Goal: Use online tool/utility: Utilize a website feature to perform a specific function

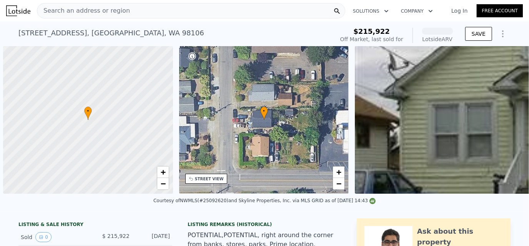
scroll to position [0, 3]
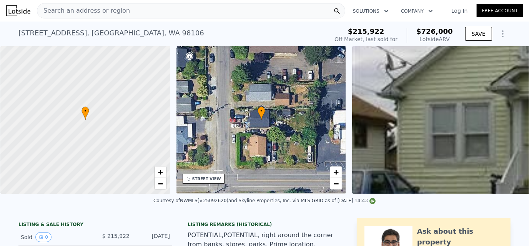
click at [503, 31] on icon "Show Options" at bounding box center [503, 34] width 1 height 6
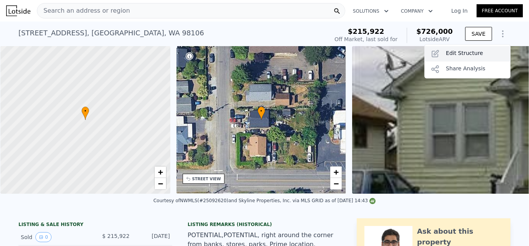
click at [453, 51] on div "Edit Structure" at bounding box center [468, 53] width 86 height 15
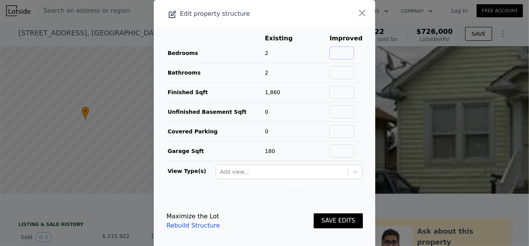
click at [342, 49] on input "text" at bounding box center [342, 53] width 25 height 13
type input "4"
click at [343, 67] on input "text" at bounding box center [342, 72] width 25 height 13
type input "2"
drag, startPoint x: 292, startPoint y: 193, endPoint x: 292, endPoint y: 187, distance: 5.4
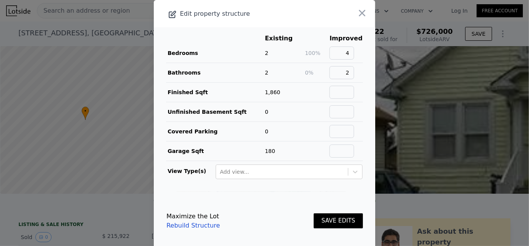
click at [292, 193] on footer "Maximize the Lot Rebuild Structure SAVE EDITS" at bounding box center [265, 221] width 222 height 58
click at [328, 220] on button "SAVE EDITS" at bounding box center [338, 220] width 49 height 15
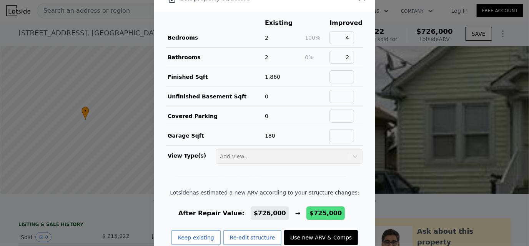
scroll to position [30, 0]
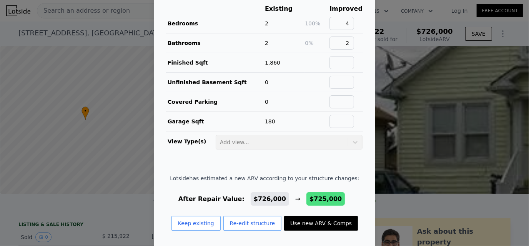
click at [299, 221] on button "Use new ARV & Comps" at bounding box center [321, 223] width 74 height 15
type input "$ 725,000"
type input "$ 352,323"
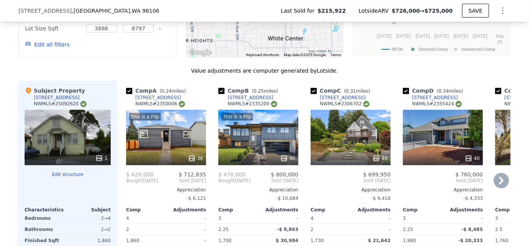
scroll to position [789, 0]
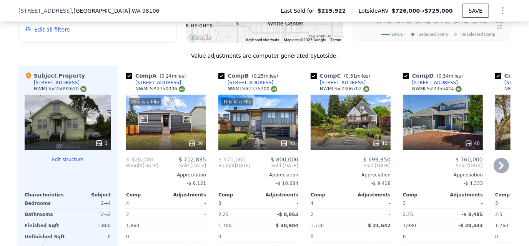
click at [503, 167] on icon at bounding box center [501, 165] width 15 height 15
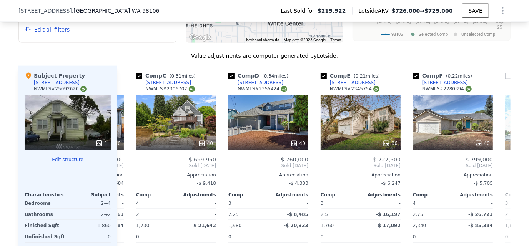
scroll to position [0, 185]
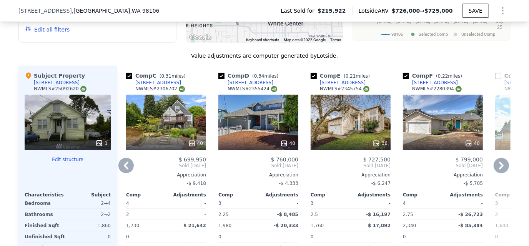
click at [500, 168] on icon at bounding box center [501, 165] width 15 height 15
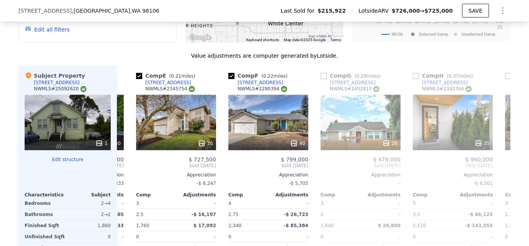
scroll to position [0, 369]
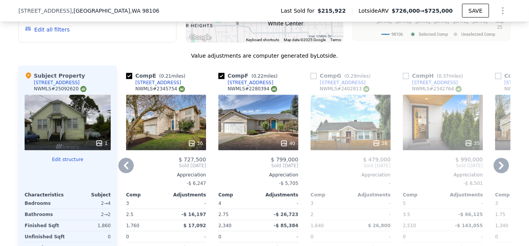
click at [500, 168] on icon at bounding box center [501, 165] width 15 height 15
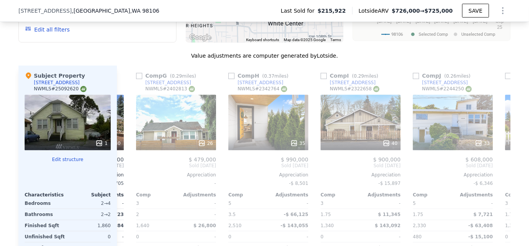
scroll to position [0, 554]
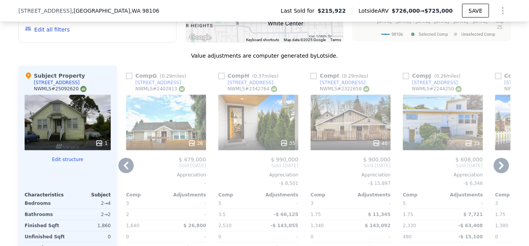
click at [124, 165] on icon at bounding box center [125, 165] width 15 height 15
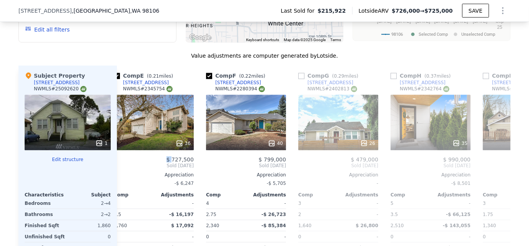
click at [124, 163] on div "$ 727,500" at bounding box center [154, 160] width 80 height 6
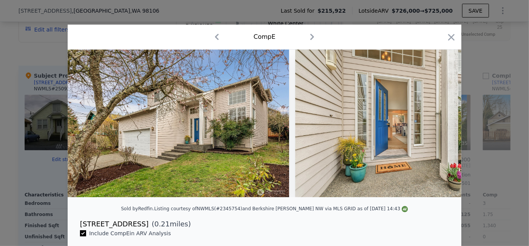
scroll to position [0, 369]
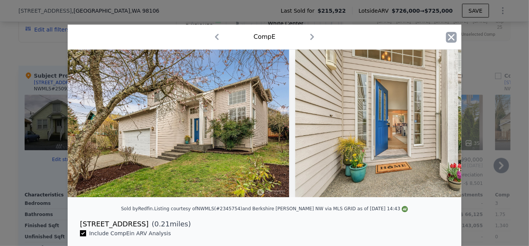
click at [453, 40] on icon "button" at bounding box center [451, 37] width 11 height 11
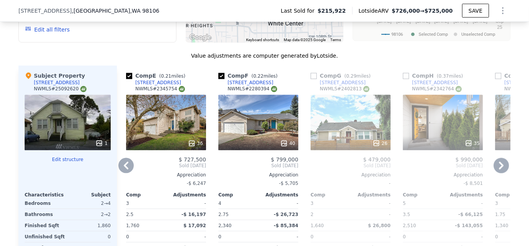
click at [120, 173] on icon at bounding box center [125, 165] width 15 height 15
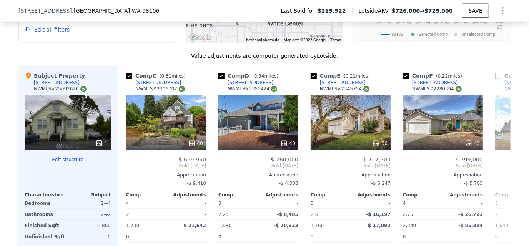
scroll to position [0, 185]
click at [121, 170] on icon at bounding box center [125, 165] width 15 height 15
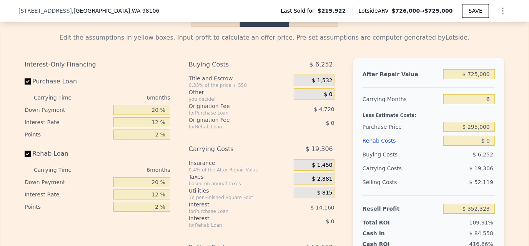
scroll to position [1174, 0]
click at [468, 132] on input "$ 295,000" at bounding box center [469, 127] width 52 height 10
drag, startPoint x: 465, startPoint y: 137, endPoint x: 496, endPoint y: 137, distance: 30.8
click at [496, 137] on div "After Repair Value $ 725,000 Carrying Months 6 Less Estimate Costs: Purchase Pr…" at bounding box center [429, 164] width 152 height 214
type input "$ 450,000"
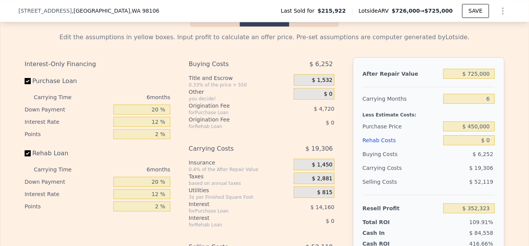
click at [443, 119] on div "Less Estimate Costs:" at bounding box center [429, 113] width 132 height 14
type input "$ 186,886"
click at [471, 145] on input "$ 0" at bounding box center [469, 140] width 52 height 10
drag, startPoint x: 471, startPoint y: 147, endPoint x: 496, endPoint y: 149, distance: 24.7
click at [496, 149] on div "After Repair Value $ 725,000 Carrying Months 6 Less Estimate Costs: Purchase Pr…" at bounding box center [429, 164] width 152 height 214
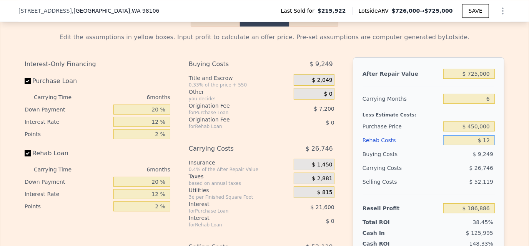
type input "$ 125"
type input "$ 186,753"
type input "$ 125,000"
type input "$ 53,886"
type input "$ 125,000"
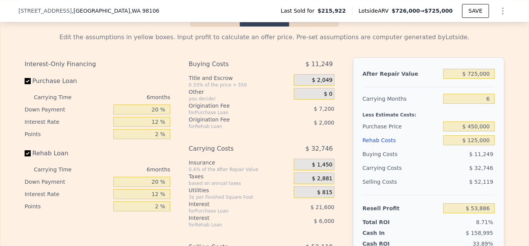
click at [404, 116] on div "Less Estimate Costs:" at bounding box center [429, 113] width 132 height 14
click at [480, 55] on div "Edit the assumptions in yellow boxes. Input profit to calculate an offer price.…" at bounding box center [265, 173] width 480 height 280
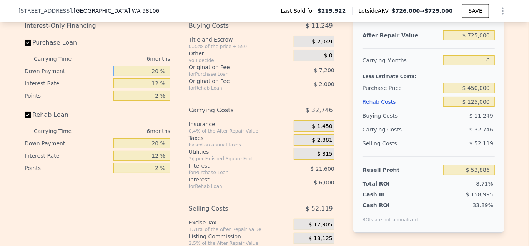
drag, startPoint x: 148, startPoint y: 75, endPoint x: 187, endPoint y: 76, distance: 38.5
click at [187, 76] on div "Interest-Only Financing Purchase Loan Carrying Time 6 months Down Payment 20 % …" at bounding box center [265, 146] width 480 height 255
type input "15 %"
type input "$ 52,086"
type input "15 %"
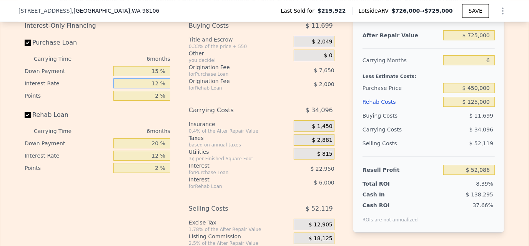
drag, startPoint x: 146, startPoint y: 92, endPoint x: 183, endPoint y: 92, distance: 37.3
click at [183, 92] on div "Interest-Only Financing Purchase Loan Carrying Time 6 months Down Payment 15 % …" at bounding box center [265, 146] width 480 height 255
type input "10 %"
type input "$ 55,908"
type input "10 %"
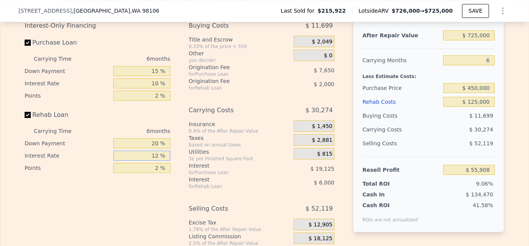
drag, startPoint x: 146, startPoint y: 164, endPoint x: 168, endPoint y: 165, distance: 21.5
click at [168, 165] on div "Interest-Only Financing Purchase Loan Carrying Time 6 months Down Payment 15 % …" at bounding box center [101, 146] width 152 height 255
type input "10 %"
type input "$ 56,910"
type input "10 %"
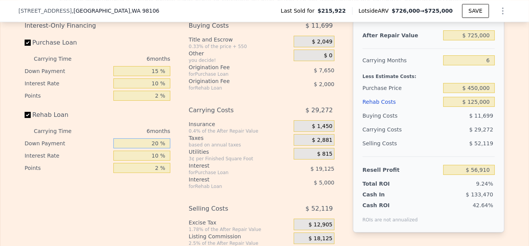
drag, startPoint x: 148, startPoint y: 154, endPoint x: 176, endPoint y: 152, distance: 27.8
click at [176, 152] on div "Interest-Only Financing Purchase Loan Carrying Time 6 months Down Payment 15 % …" at bounding box center [265, 146] width 480 height 255
type input "15 %"
type input "$ 56,473"
type input "15 %"
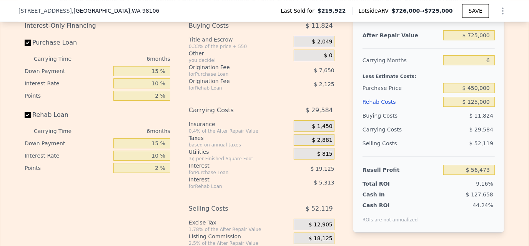
click at [161, 125] on div "Rehab Loan" at bounding box center [98, 116] width 146 height 17
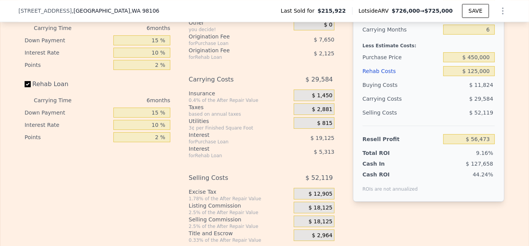
scroll to position [1251, 0]
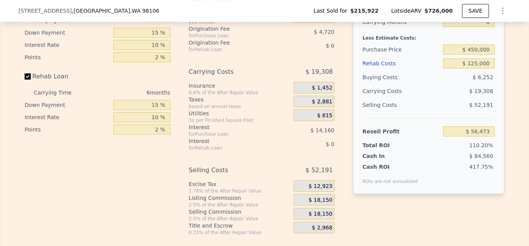
type input "$ 726,000"
type input "$ 0"
type input "$ 353,249"
